Goal: Obtain resource: Download file/media

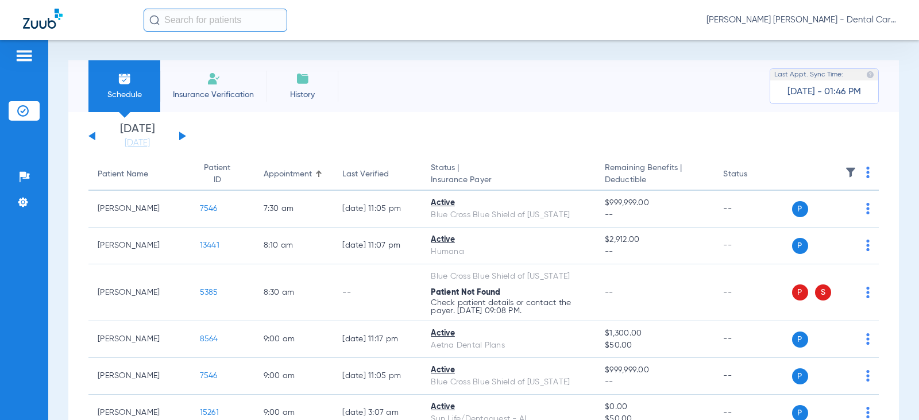
click at [180, 134] on button at bounding box center [182, 136] width 7 height 9
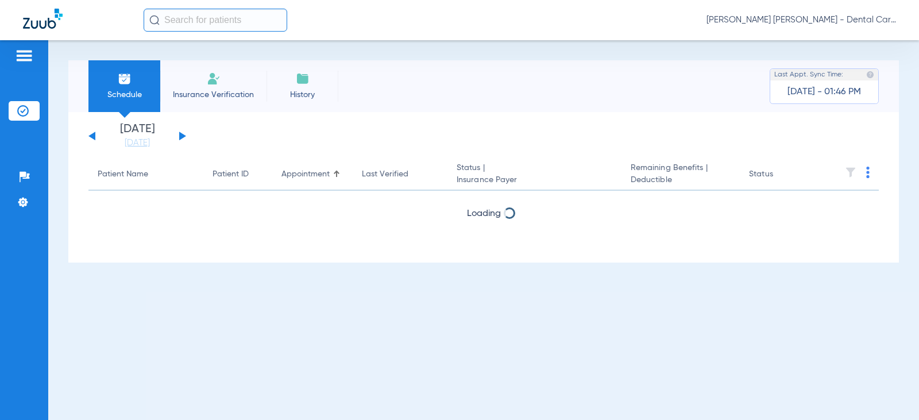
click at [180, 134] on button at bounding box center [182, 136] width 7 height 9
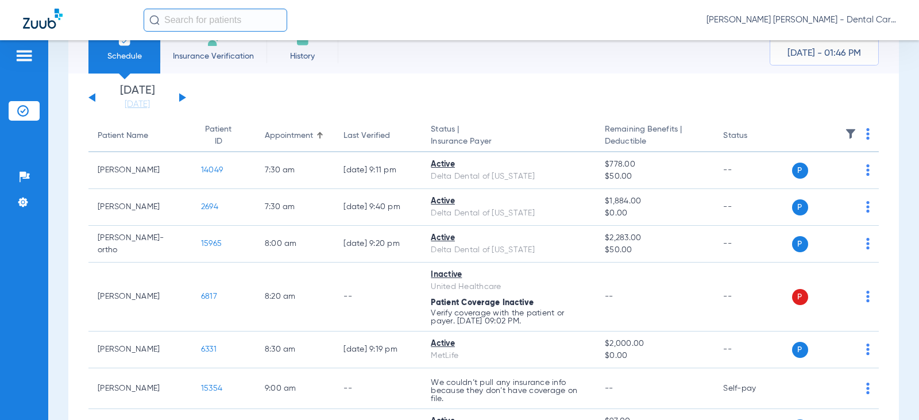
scroll to position [115, 0]
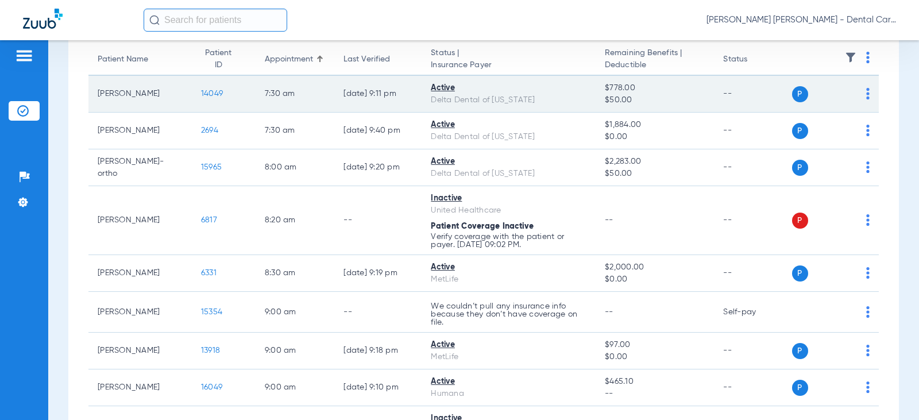
click at [205, 91] on td "14049" at bounding box center [224, 94] width 64 height 37
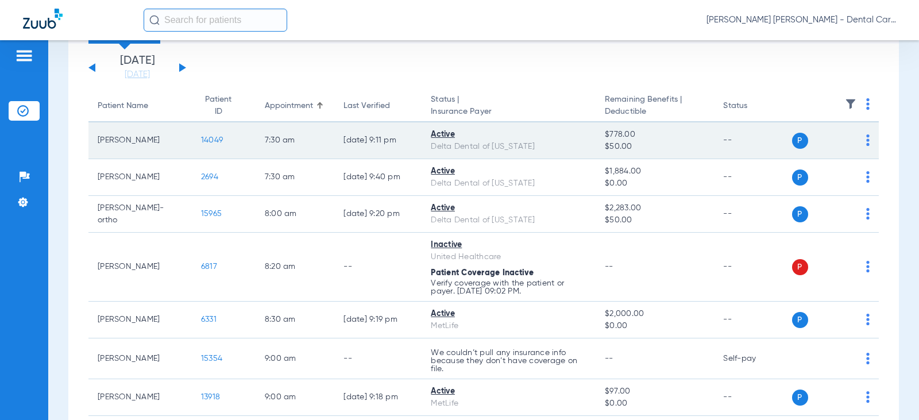
scroll to position [57, 0]
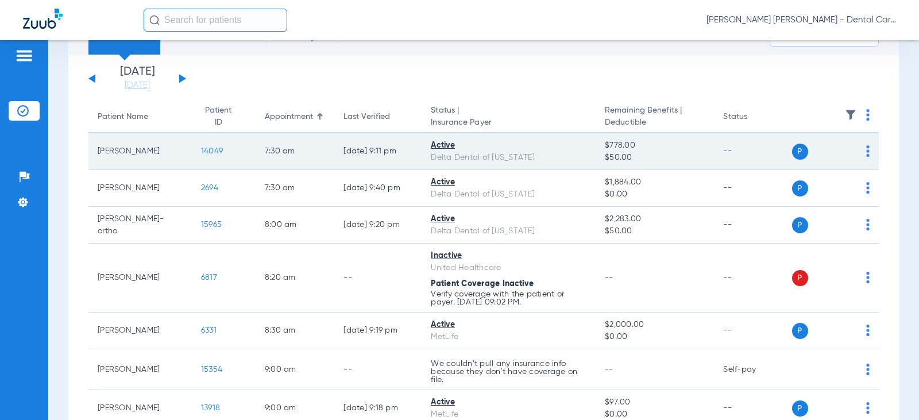
click at [202, 154] on span "14049" at bounding box center [212, 151] width 22 height 8
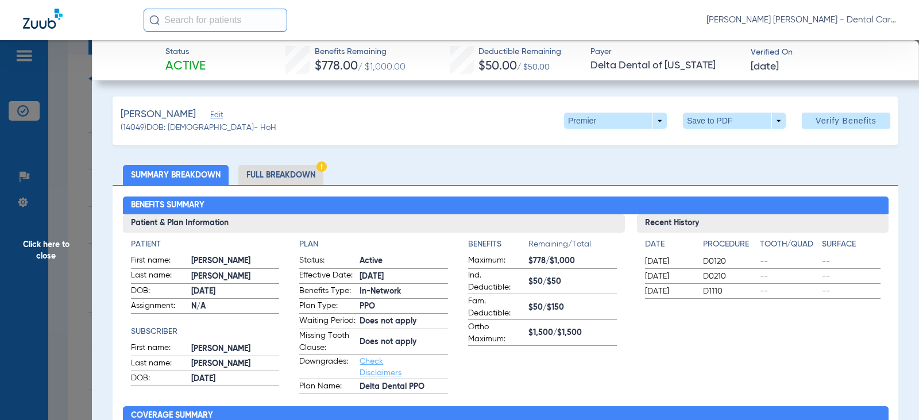
click at [283, 174] on li "Full Breakdown" at bounding box center [280, 175] width 85 height 20
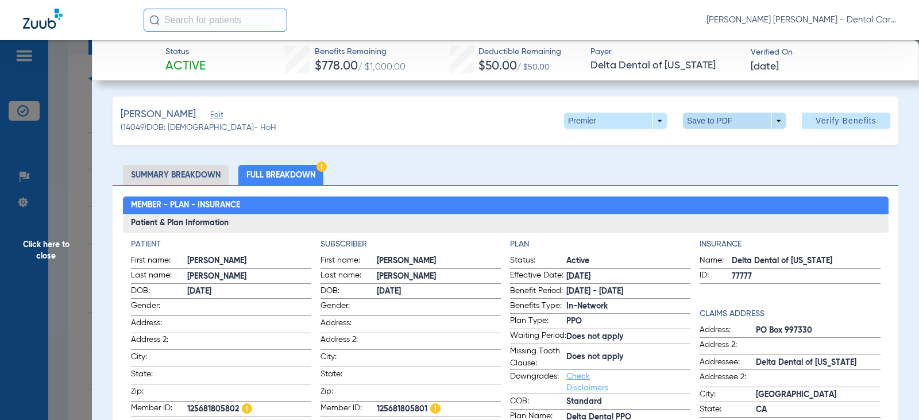
click at [708, 122] on span at bounding box center [734, 121] width 103 height 16
click at [715, 152] on button "insert_drive_file Save to PDF" at bounding box center [718, 143] width 87 height 23
click at [41, 248] on span "Click here to close" at bounding box center [46, 250] width 92 height 420
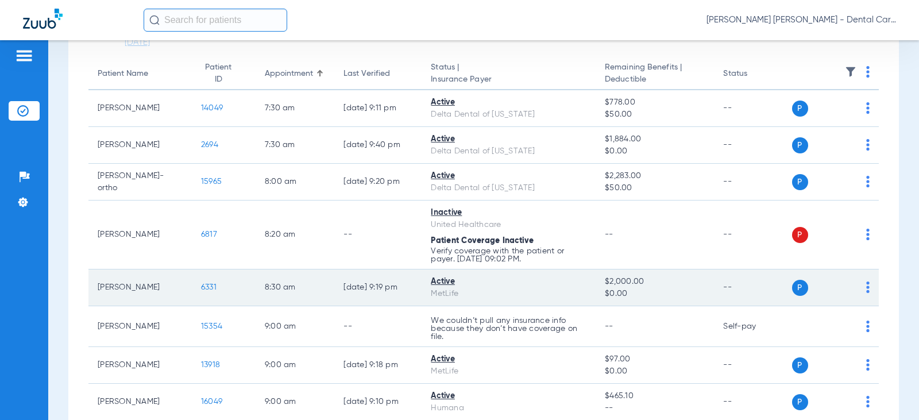
scroll to position [172, 0]
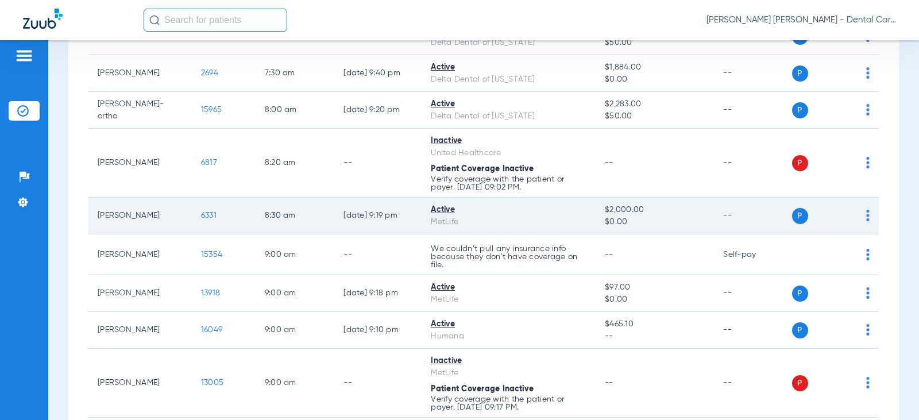
click at [202, 214] on span "6331" at bounding box center [209, 215] width 16 height 8
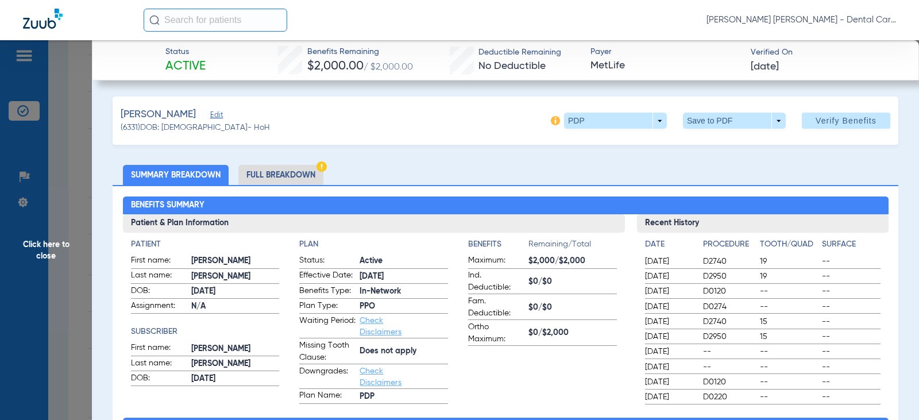
click at [292, 180] on li "Full Breakdown" at bounding box center [280, 175] width 85 height 20
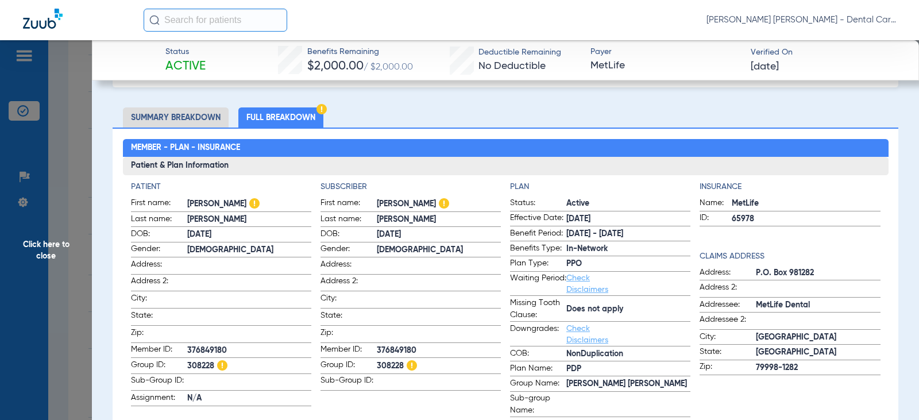
scroll to position [0, 0]
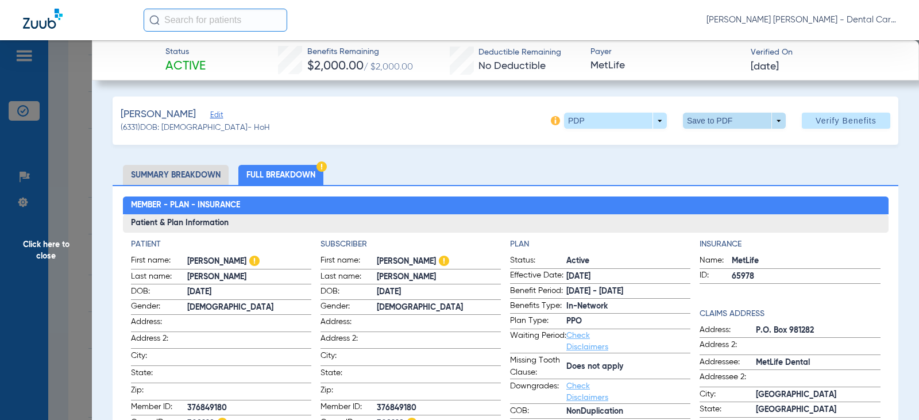
click at [706, 120] on span at bounding box center [734, 121] width 103 height 16
click at [708, 141] on span "Save to PDF" at bounding box center [729, 144] width 45 height 8
click at [42, 248] on span "Click here to close" at bounding box center [46, 250] width 92 height 420
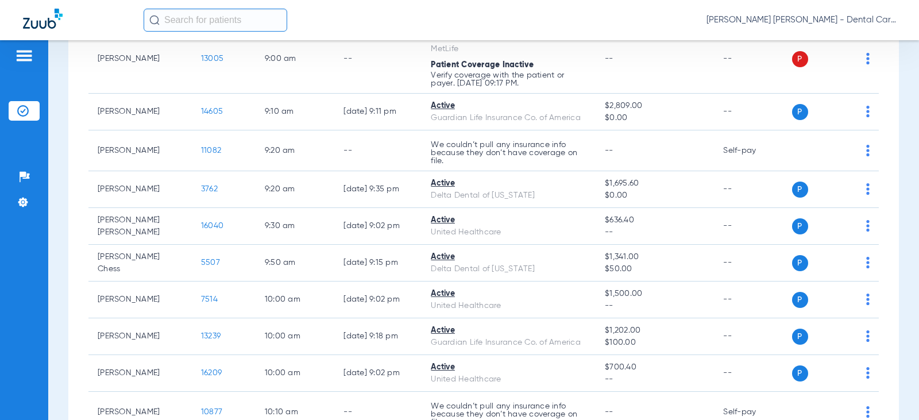
scroll to position [517, 0]
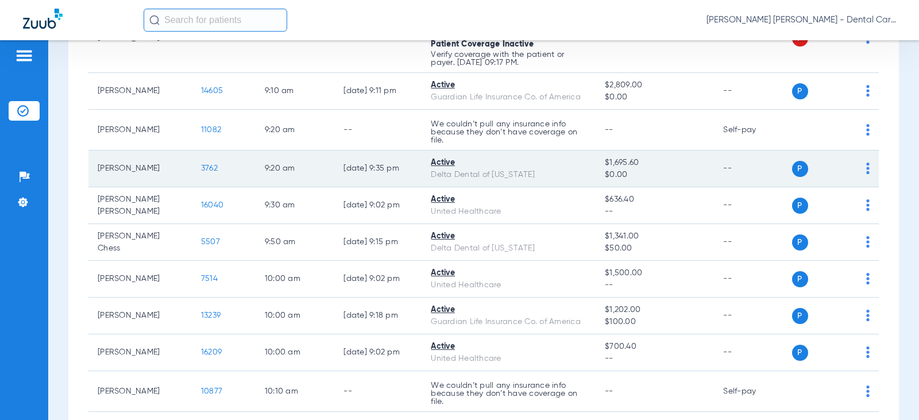
click at [202, 165] on span "3762" at bounding box center [209, 168] width 17 height 8
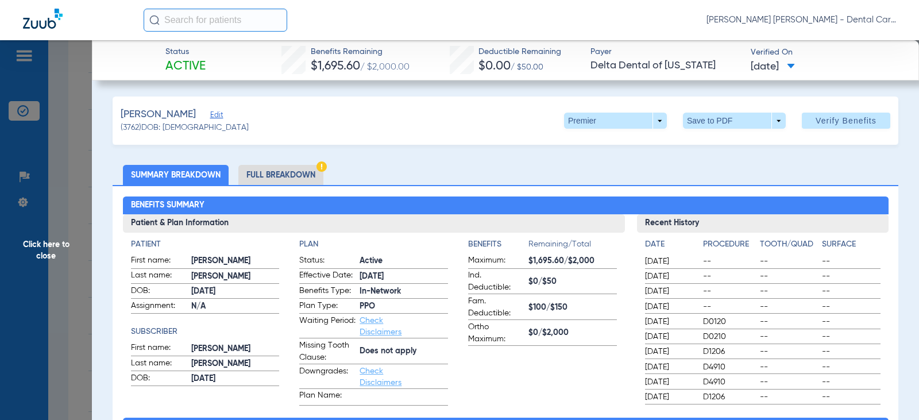
click at [263, 176] on li "Full Breakdown" at bounding box center [280, 175] width 85 height 20
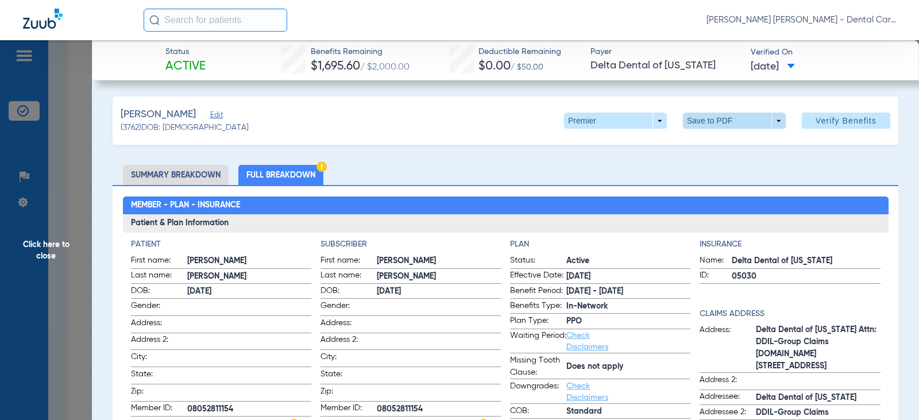
click at [722, 111] on span at bounding box center [735, 121] width 28 height 28
click at [720, 148] on span "Save to PDF" at bounding box center [729, 144] width 45 height 8
click at [52, 245] on span "Click here to close" at bounding box center [46, 250] width 92 height 420
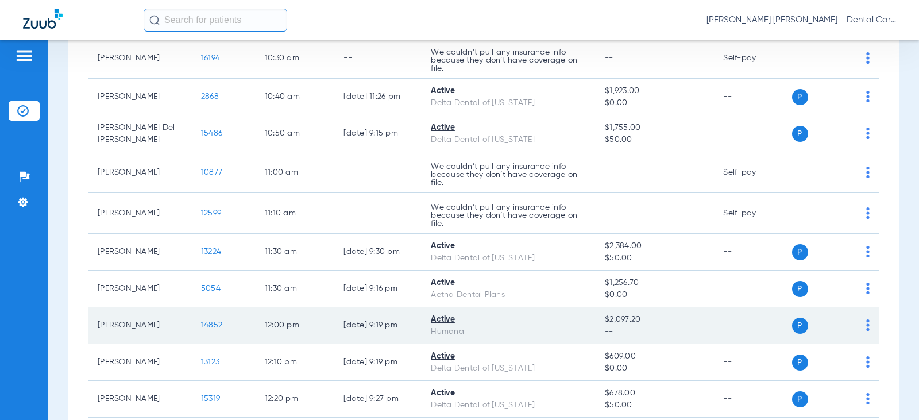
scroll to position [1034, 0]
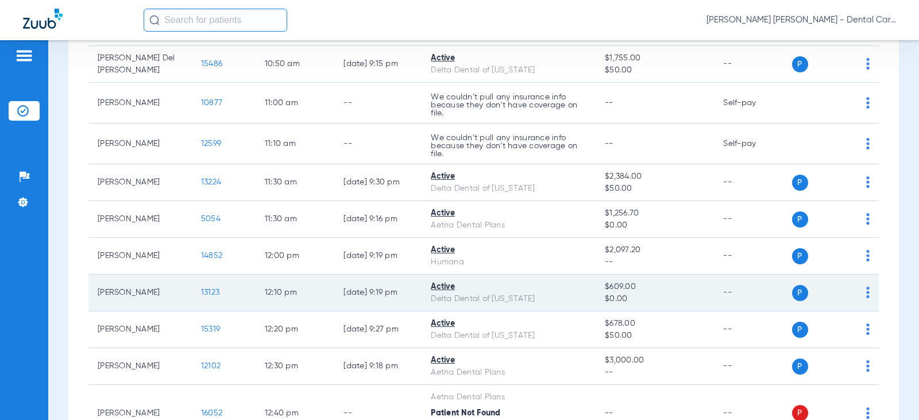
click at [201, 291] on span "13123" at bounding box center [210, 292] width 18 height 8
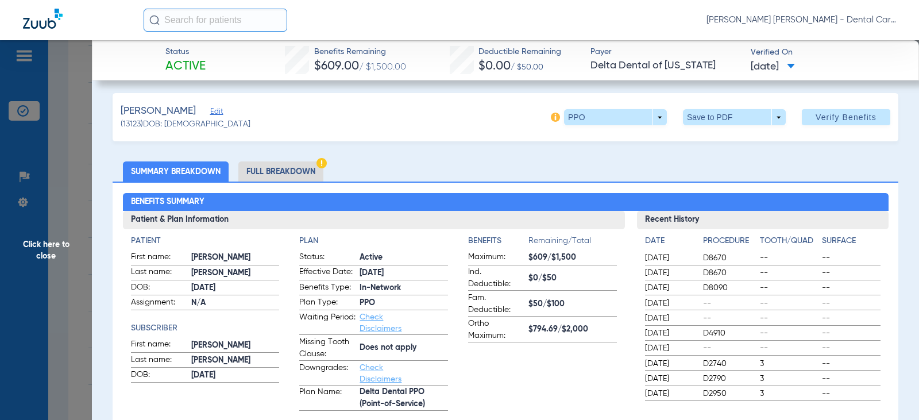
scroll to position [0, 0]
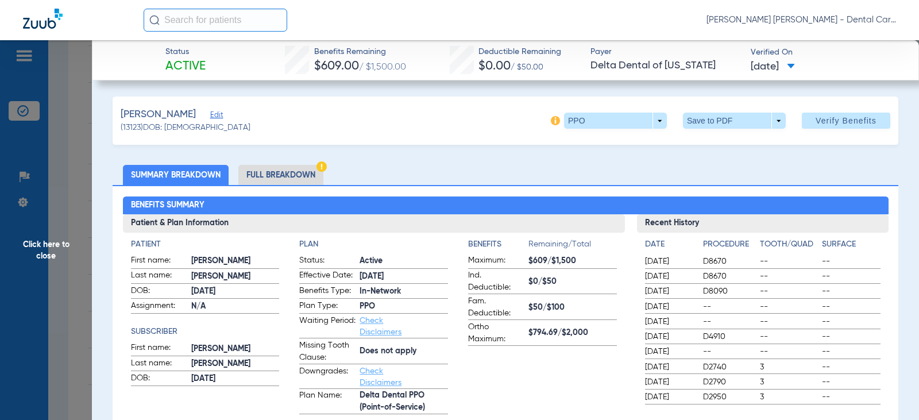
click at [263, 169] on li "Full Breakdown" at bounding box center [280, 175] width 85 height 20
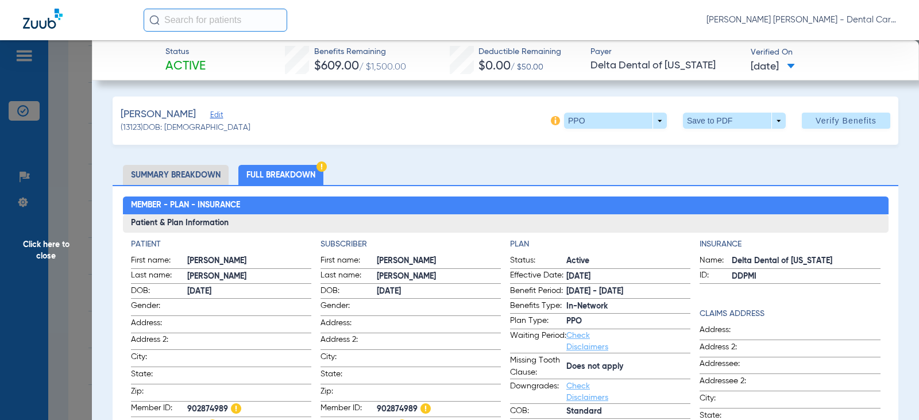
click at [731, 119] on span at bounding box center [735, 121] width 28 height 28
click at [727, 144] on span "Save to PDF" at bounding box center [729, 144] width 45 height 8
click at [58, 241] on span "Click here to close" at bounding box center [46, 250] width 92 height 420
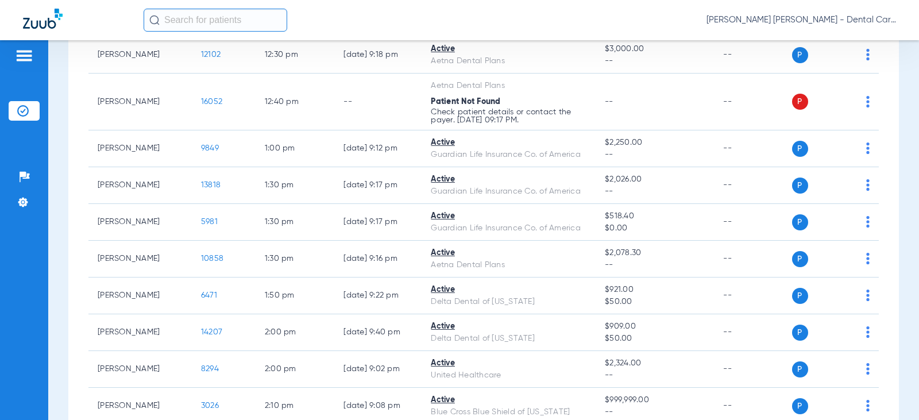
scroll to position [1379, 0]
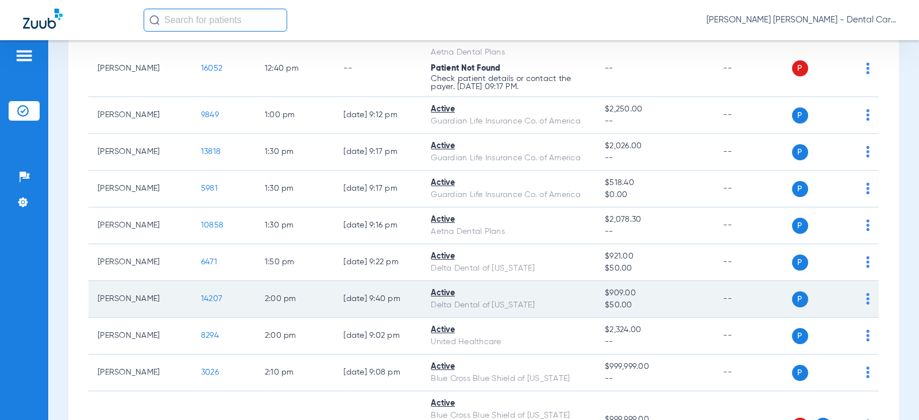
click at [208, 300] on span "14207" at bounding box center [211, 299] width 21 height 8
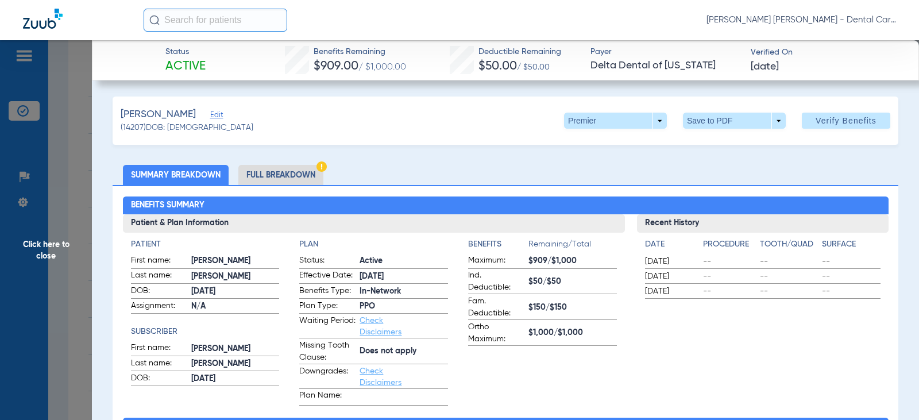
click at [280, 172] on li "Full Breakdown" at bounding box center [280, 175] width 85 height 20
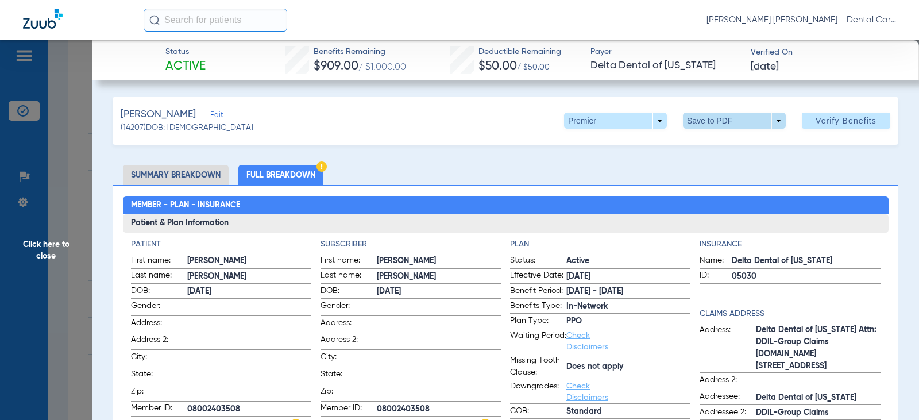
click at [749, 120] on span at bounding box center [734, 121] width 103 height 16
click at [731, 142] on span "Save to PDF" at bounding box center [729, 144] width 45 height 8
click at [43, 242] on span "Click here to close" at bounding box center [46, 250] width 92 height 420
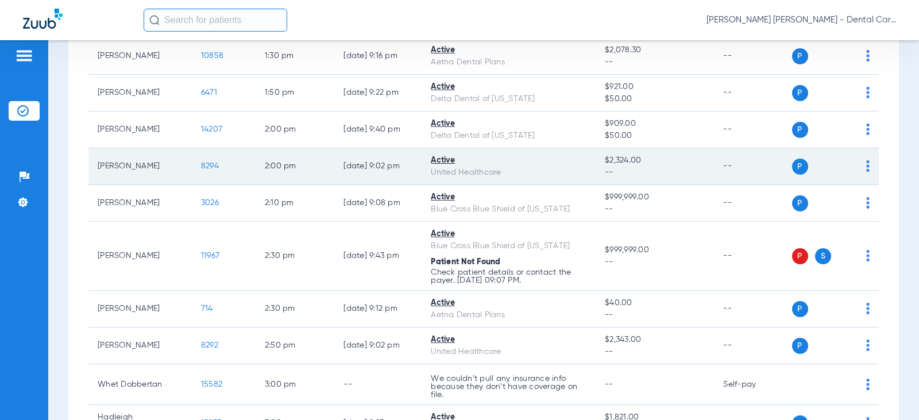
scroll to position [1551, 0]
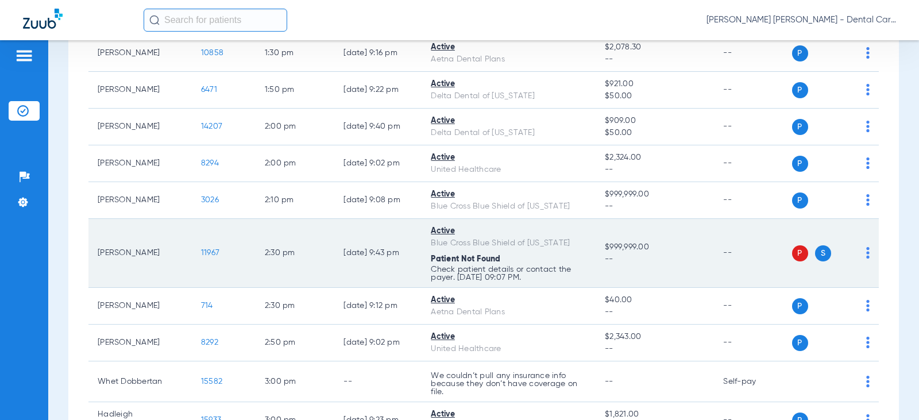
click at [201, 251] on span "11967" at bounding box center [210, 253] width 18 height 8
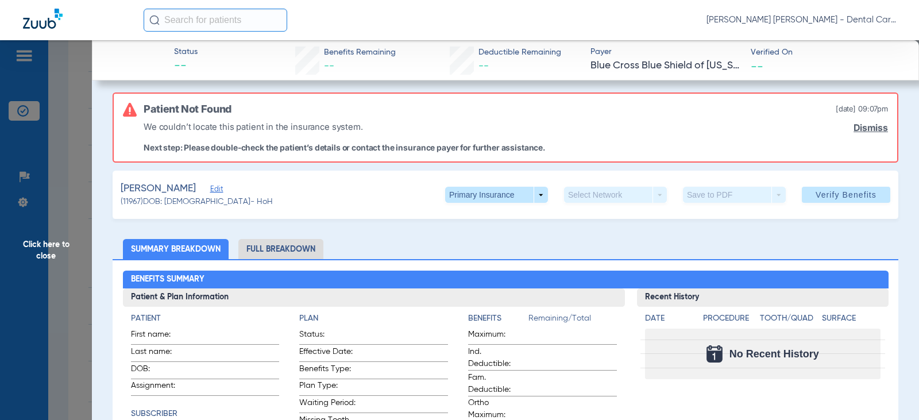
scroll to position [0, 0]
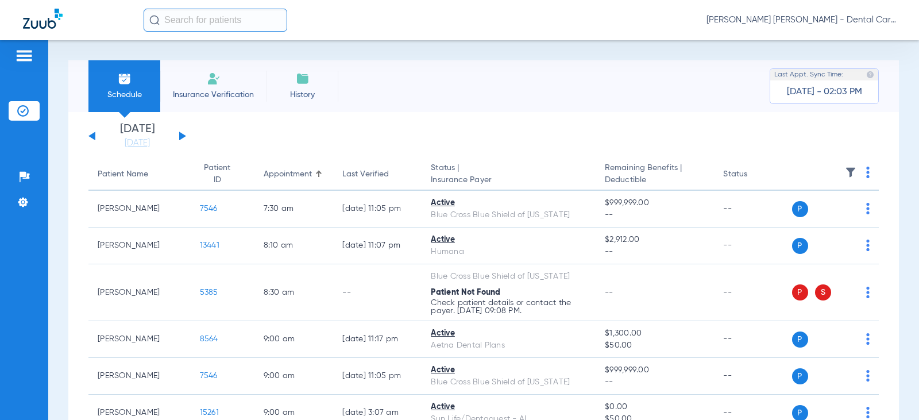
click at [184, 132] on div "Tuesday 08-05-2025 Wednesday 08-06-2025 Thursday 08-07-2025 Friday 08-08-2025 S…" at bounding box center [137, 136] width 98 height 25
click at [183, 139] on div "Tuesday 08-05-2025 Wednesday 08-06-2025 Thursday 08-07-2025 Friday 08-08-2025 S…" at bounding box center [137, 136] width 98 height 25
click at [182, 136] on button at bounding box center [182, 136] width 7 height 9
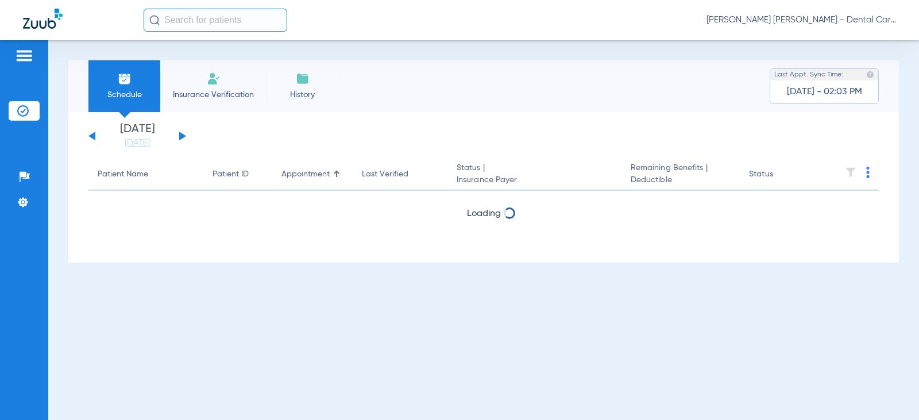
click at [182, 136] on button at bounding box center [182, 136] width 7 height 9
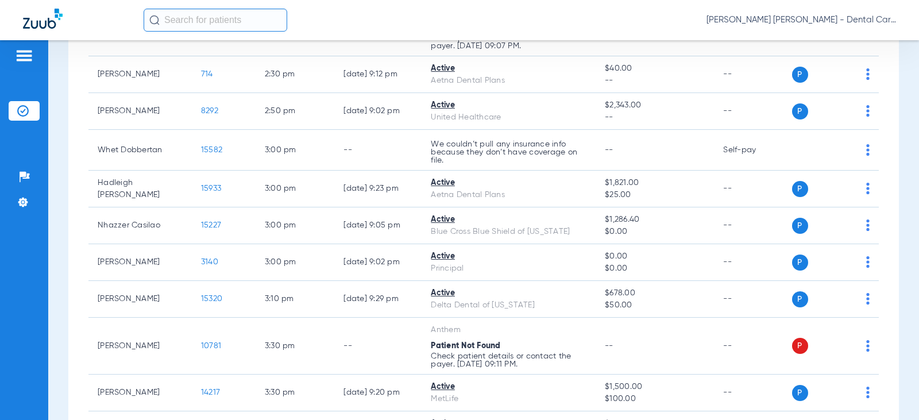
scroll to position [1839, 0]
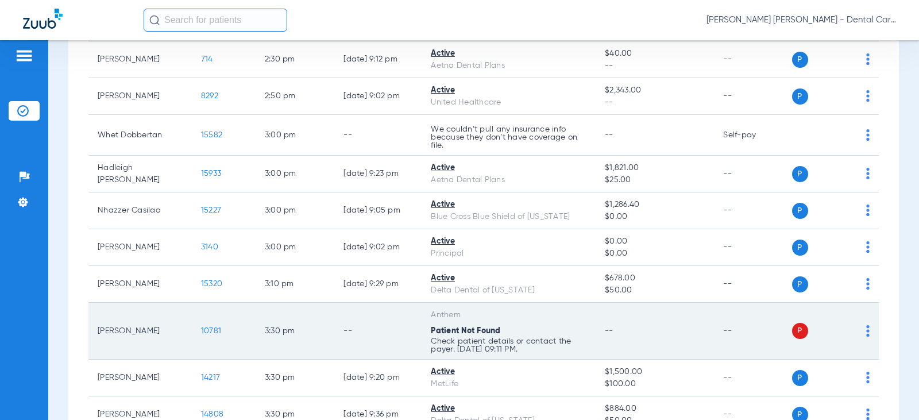
click at [201, 327] on span "10781" at bounding box center [211, 331] width 20 height 8
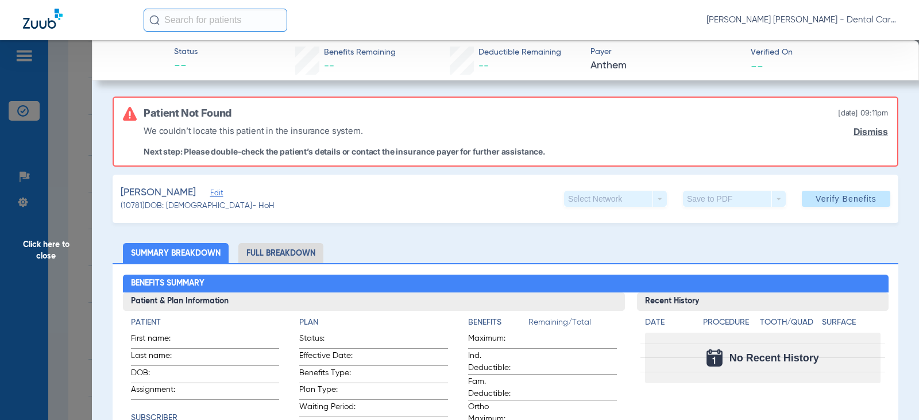
click at [40, 252] on span "Click here to close" at bounding box center [46, 250] width 92 height 420
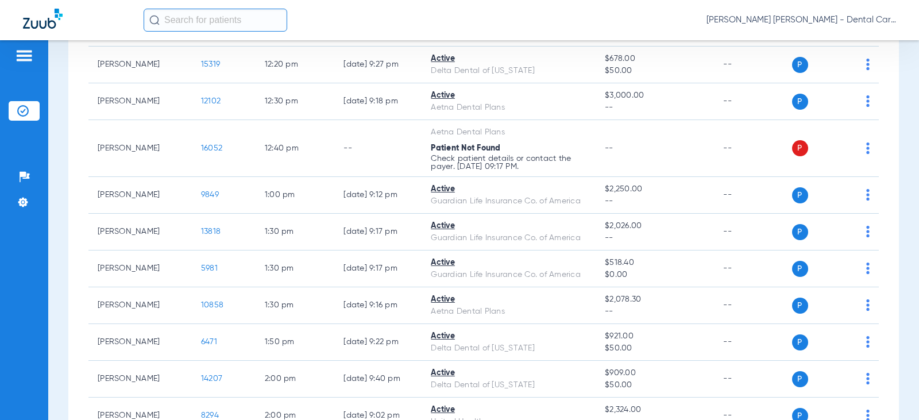
scroll to position [1149, 0]
